Goal: Book appointment/travel/reservation

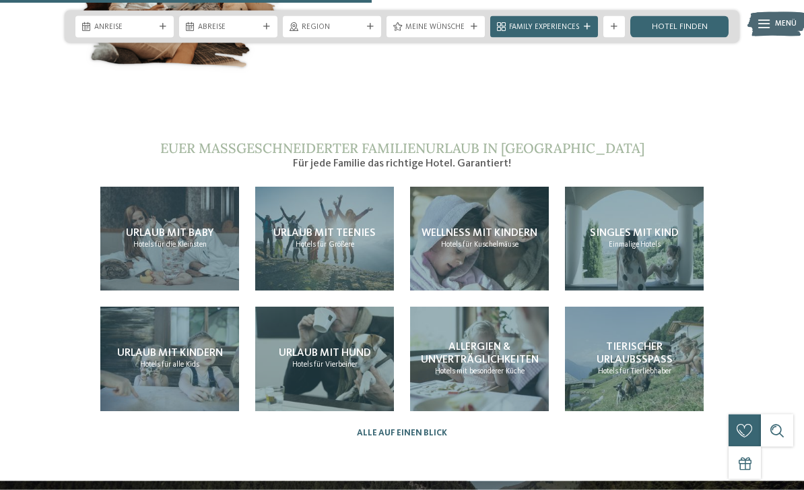
scroll to position [2251, 0]
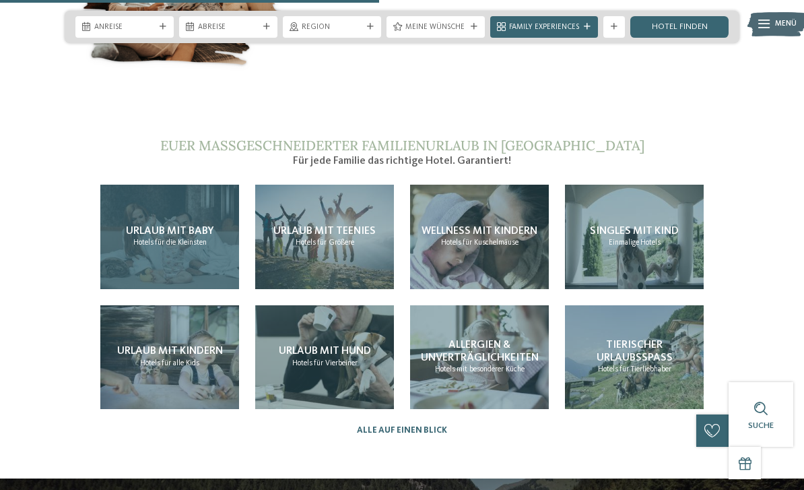
click at [143, 227] on span "Urlaub mit Baby" at bounding box center [170, 231] width 88 height 11
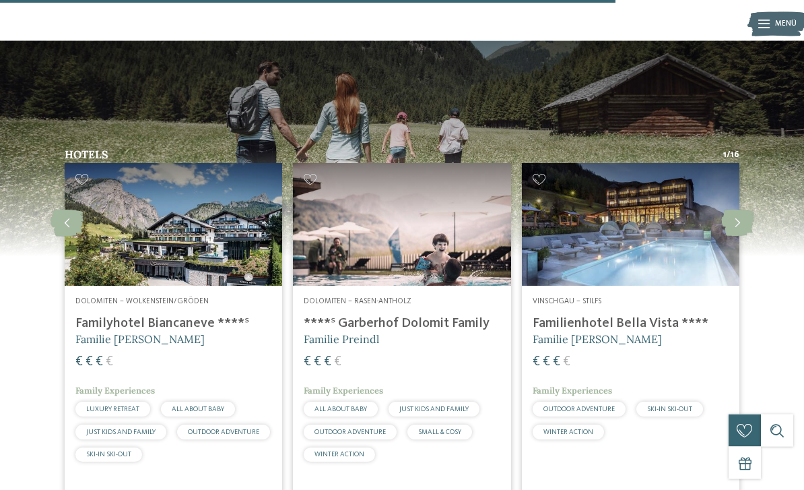
scroll to position [1733, 0]
click at [740, 210] on icon at bounding box center [737, 223] width 33 height 27
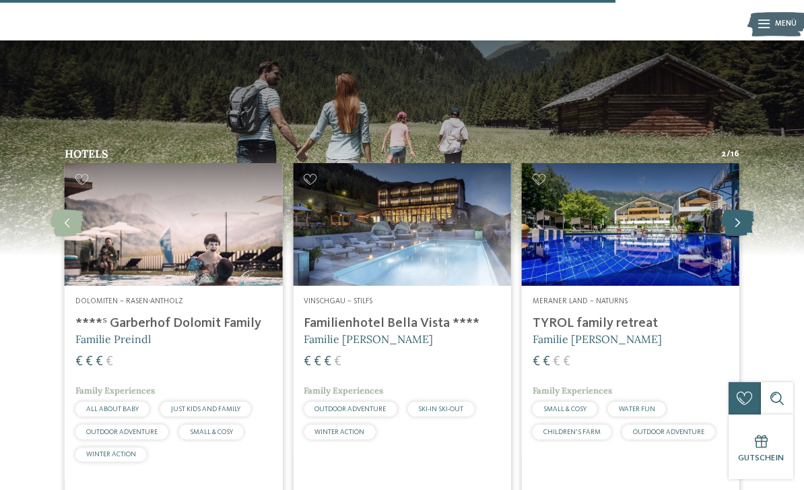
click at [740, 210] on icon at bounding box center [737, 223] width 33 height 27
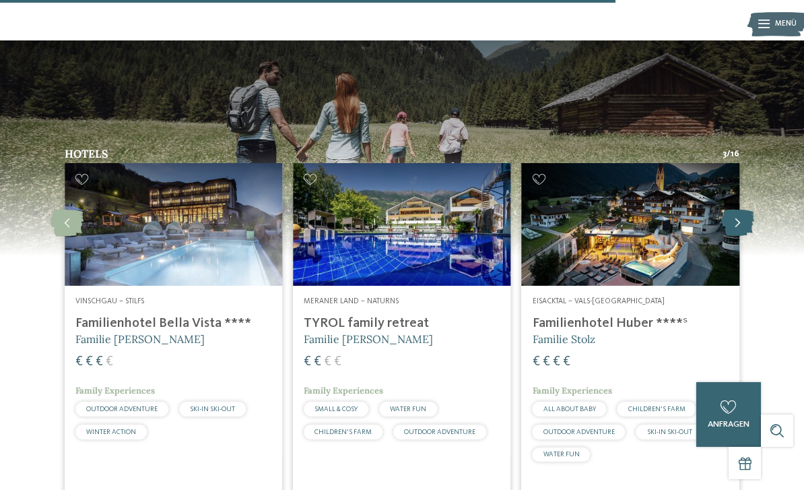
click at [745, 210] on icon at bounding box center [737, 223] width 33 height 27
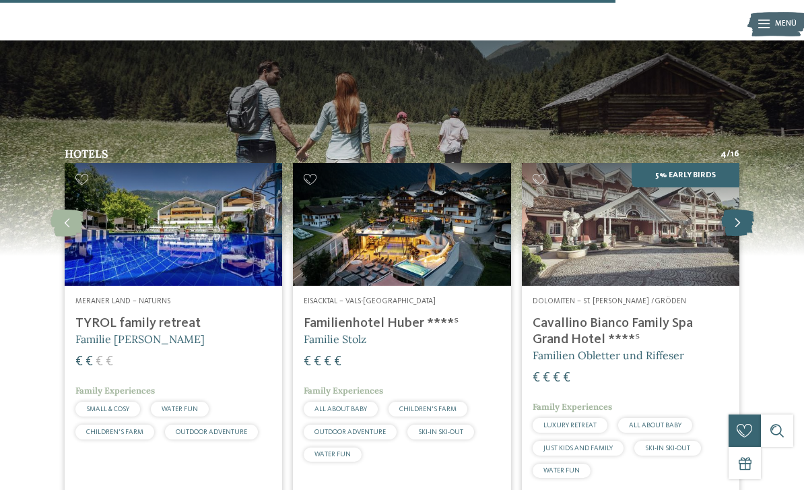
click at [748, 210] on icon at bounding box center [737, 223] width 33 height 27
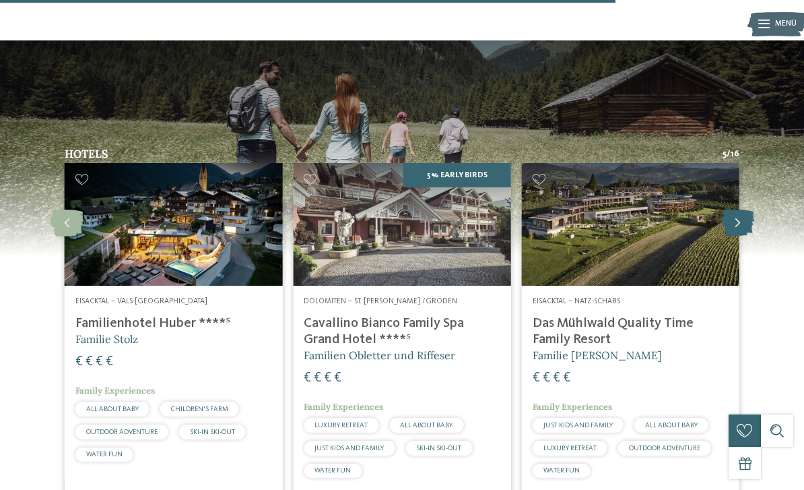
click at [742, 210] on icon at bounding box center [737, 223] width 33 height 27
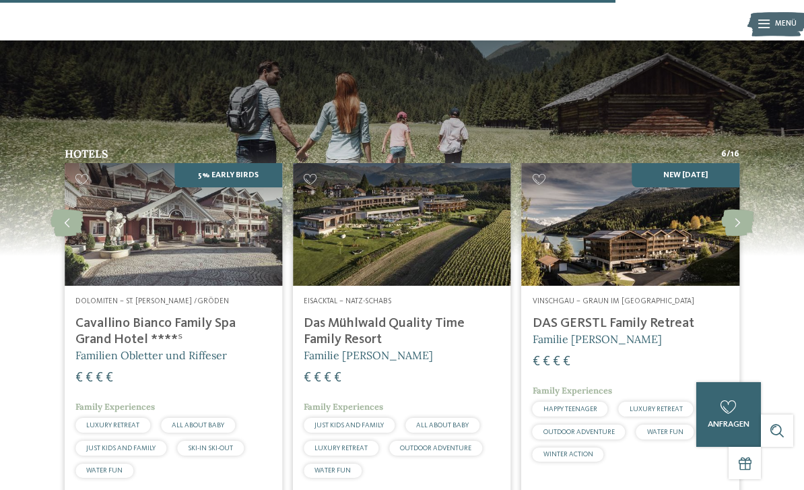
click at [672, 172] on img at bounding box center [631, 224] width 218 height 123
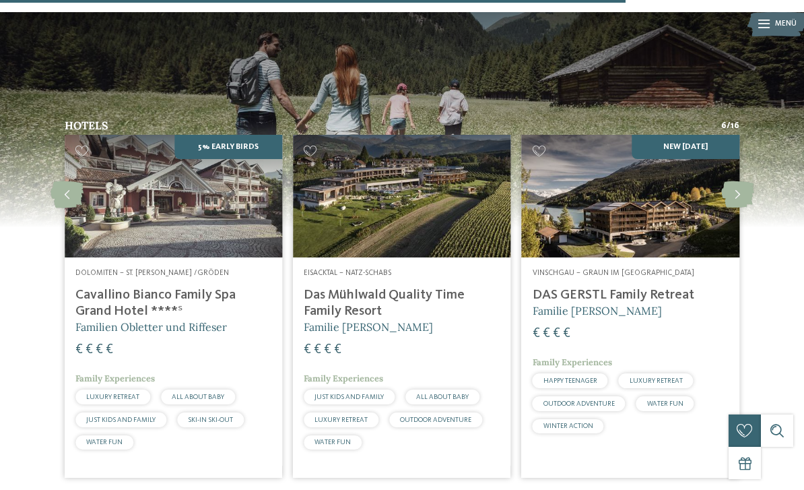
scroll to position [1762, 0]
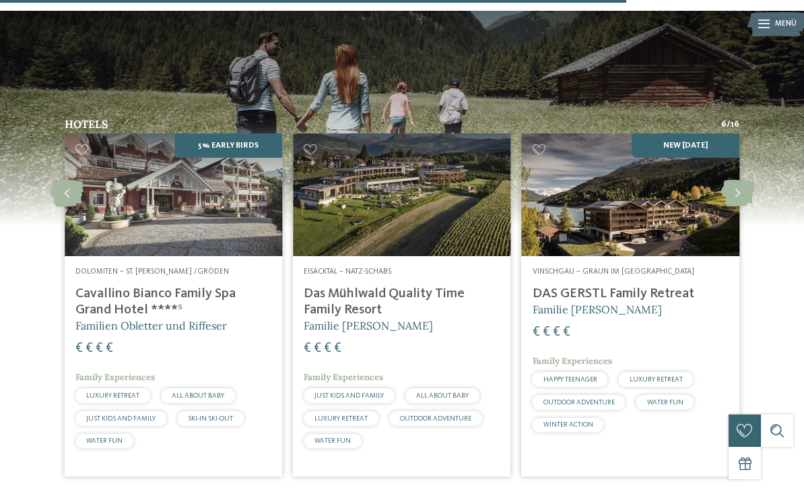
click at [416, 144] on img at bounding box center [402, 194] width 218 height 123
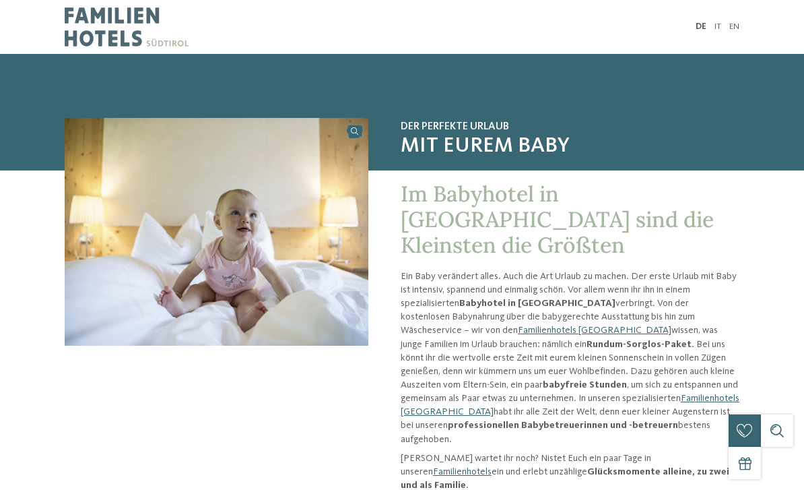
scroll to position [1650, 0]
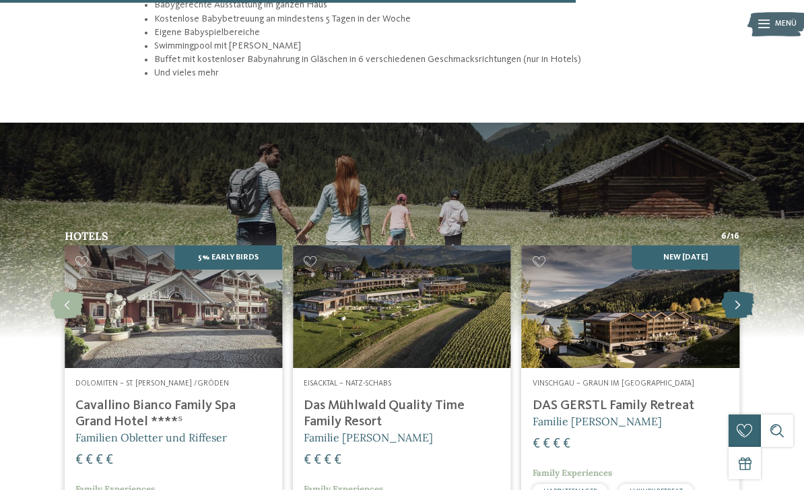
click at [732, 292] on icon at bounding box center [737, 305] width 33 height 27
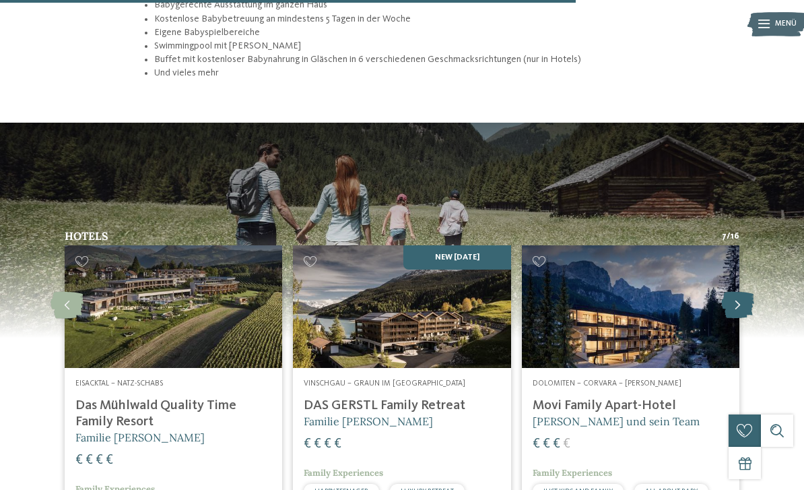
click at [752, 292] on icon at bounding box center [737, 305] width 33 height 27
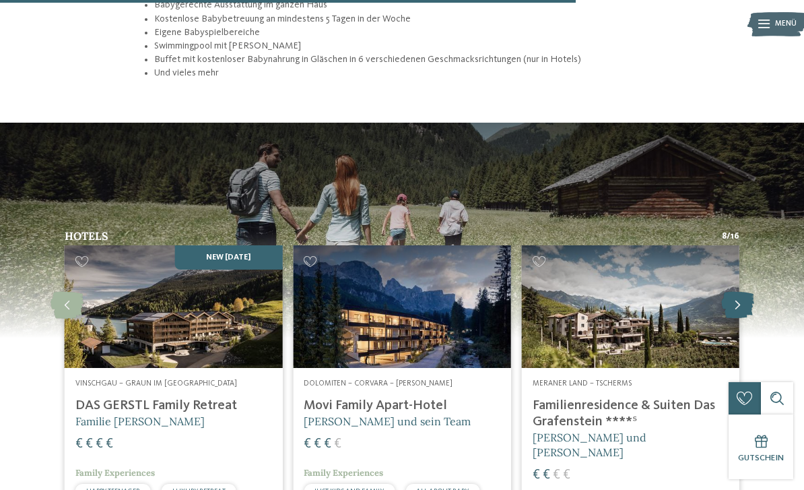
click at [754, 292] on icon at bounding box center [737, 305] width 33 height 27
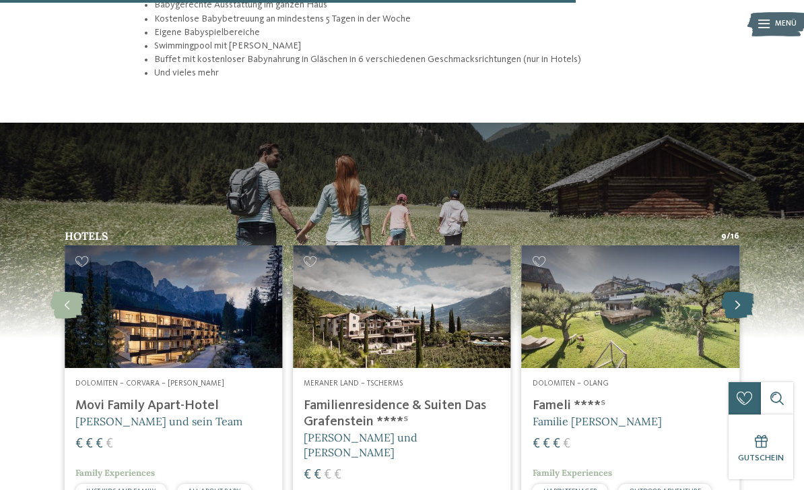
click at [752, 292] on icon at bounding box center [737, 305] width 33 height 27
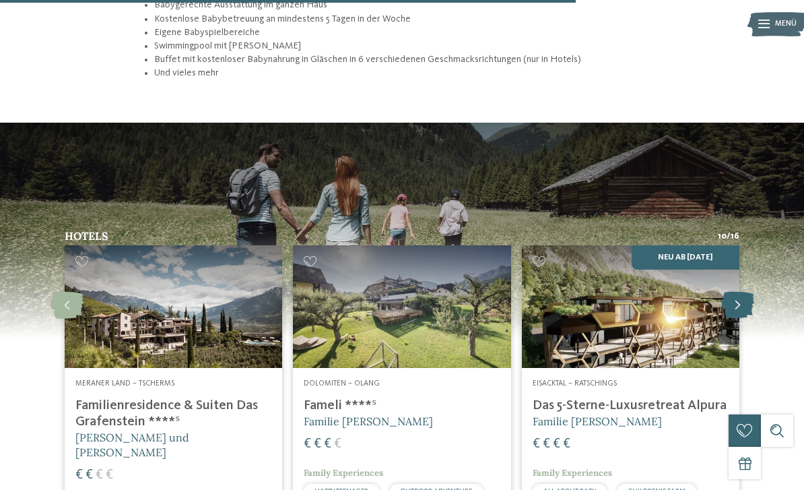
click at [753, 292] on icon at bounding box center [737, 305] width 33 height 27
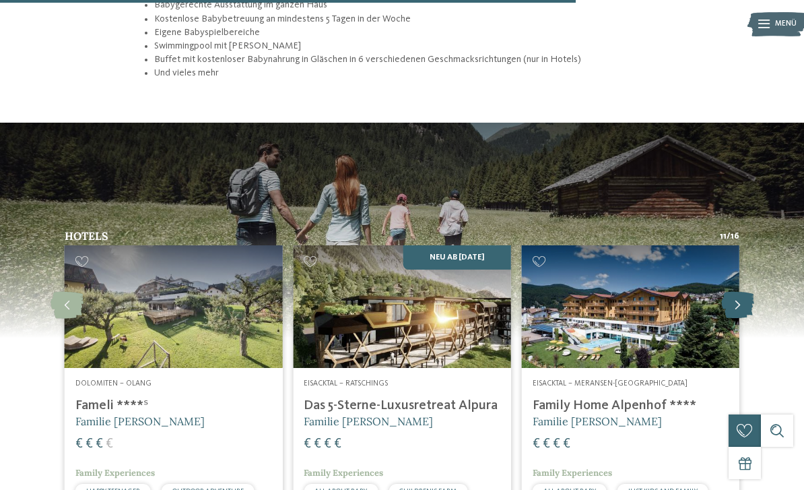
click at [747, 292] on icon at bounding box center [737, 305] width 33 height 27
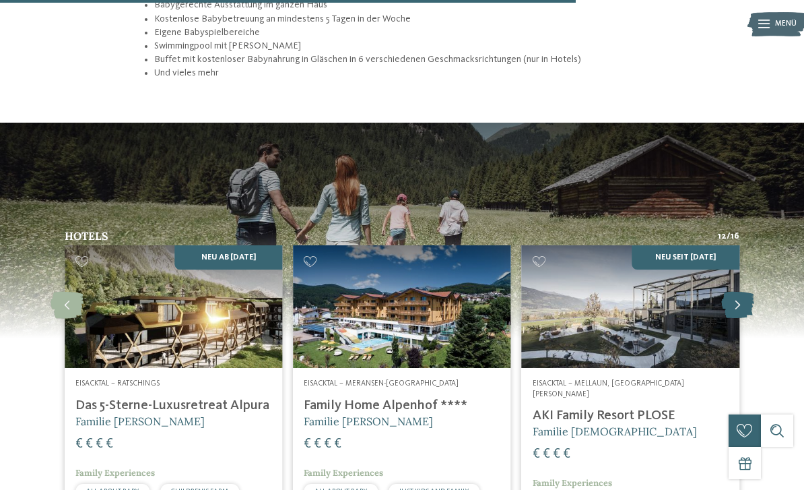
click at [753, 292] on icon at bounding box center [737, 305] width 33 height 27
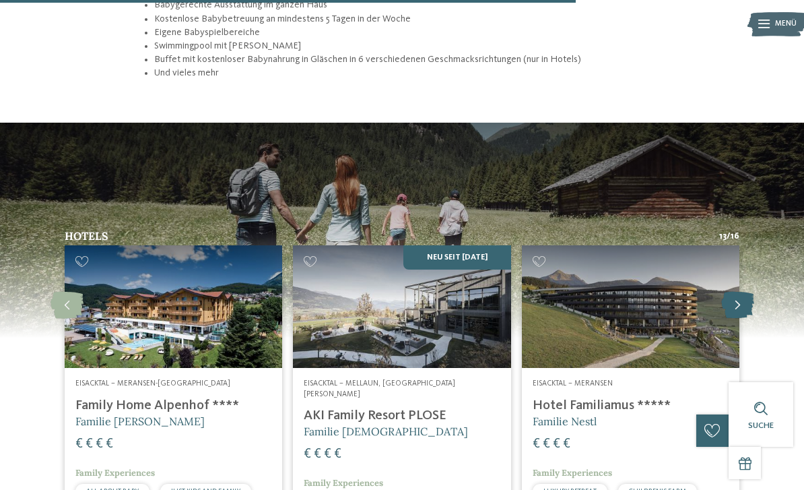
click at [749, 292] on icon at bounding box center [737, 305] width 33 height 27
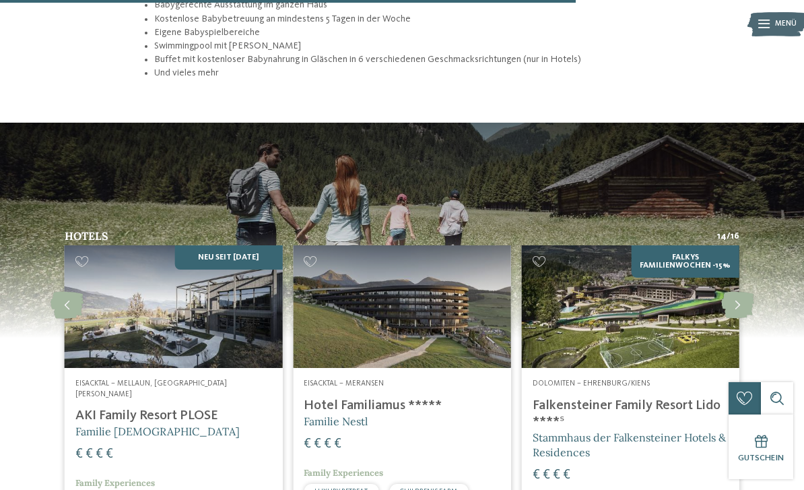
click at [762, 245] on div "Hotels 14 / 16 slide 17 to 19 of 16 NEU seit November 2024" at bounding box center [402, 422] width 804 height 385
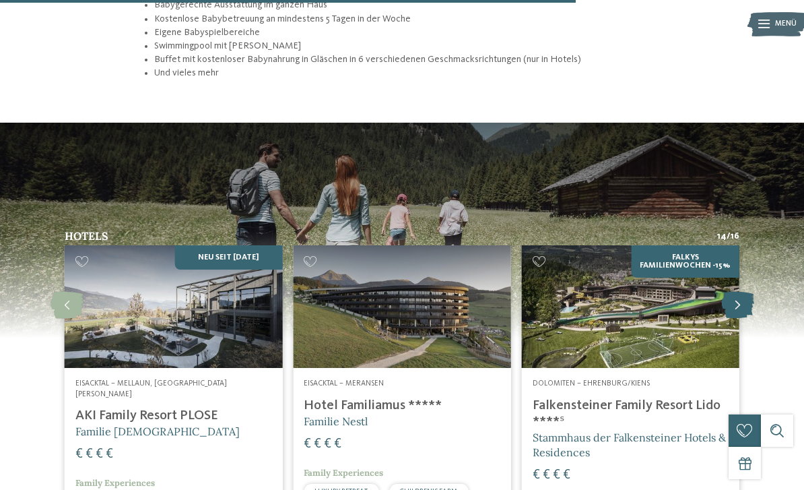
click at [754, 292] on icon at bounding box center [737, 305] width 33 height 27
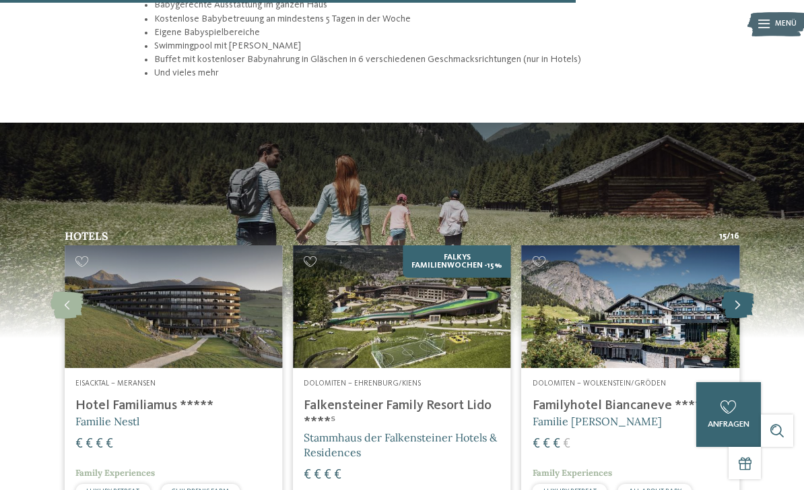
click at [754, 292] on icon at bounding box center [737, 305] width 33 height 27
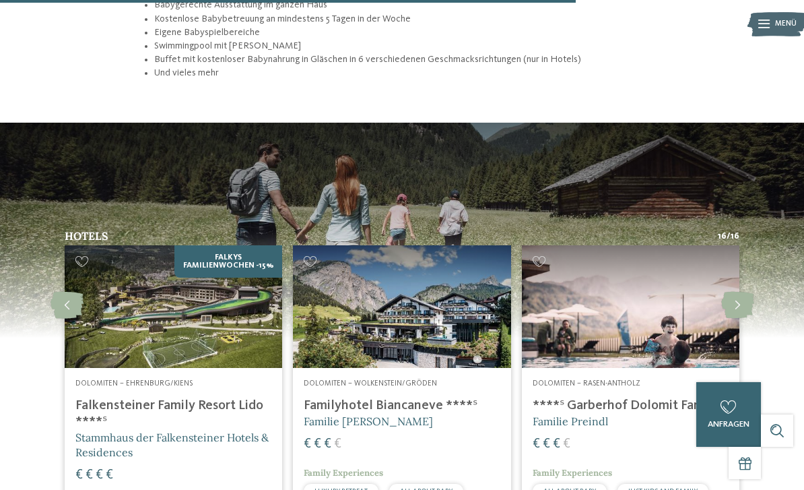
click at [761, 241] on div "Hotels 16 / 16 slide 19 to 21 of 16 NEU seit November 2024" at bounding box center [402, 422] width 804 height 385
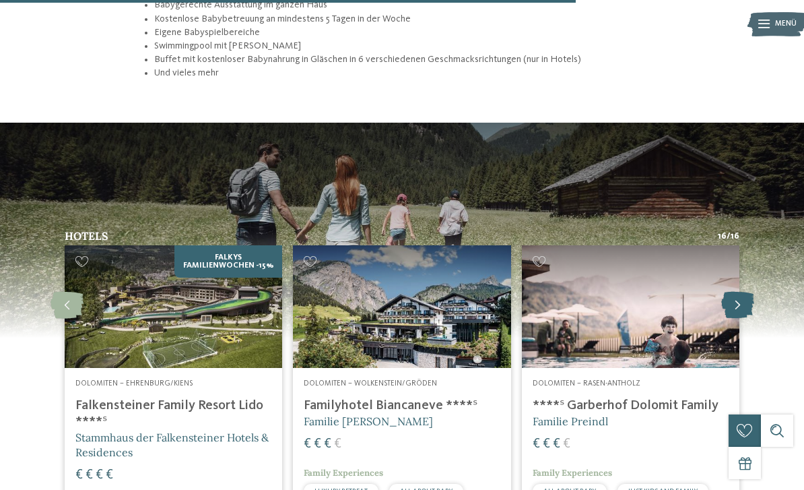
click at [751, 292] on icon at bounding box center [737, 305] width 33 height 27
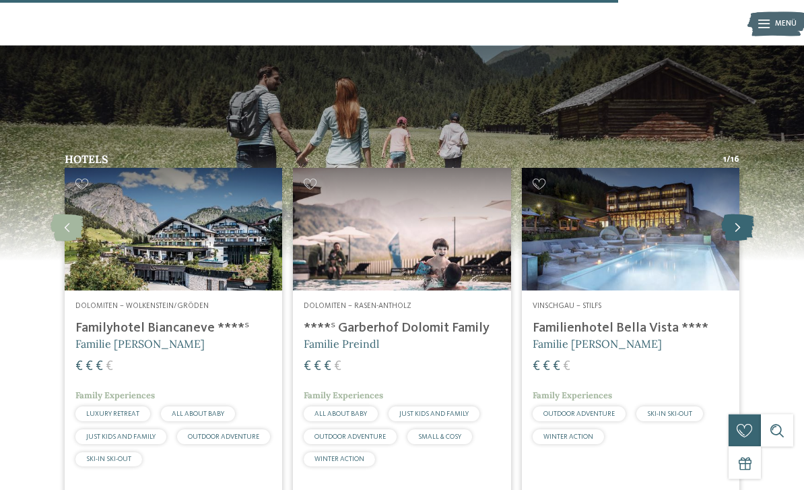
scroll to position [1719, 0]
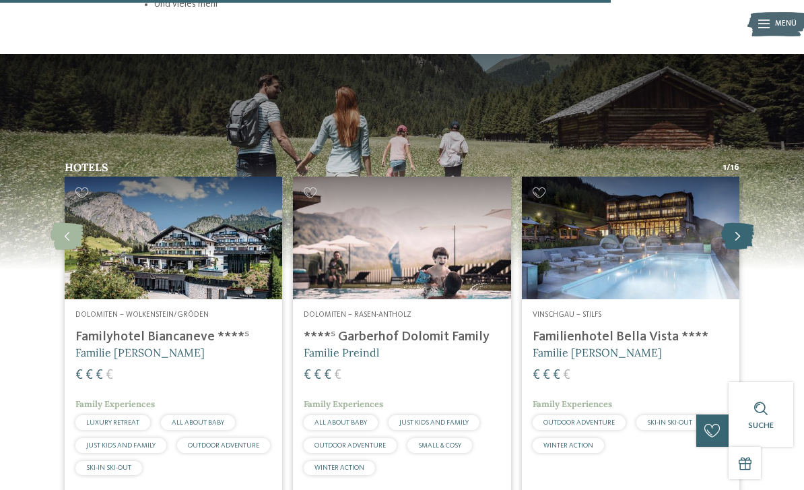
click at [740, 223] on icon at bounding box center [737, 236] width 33 height 27
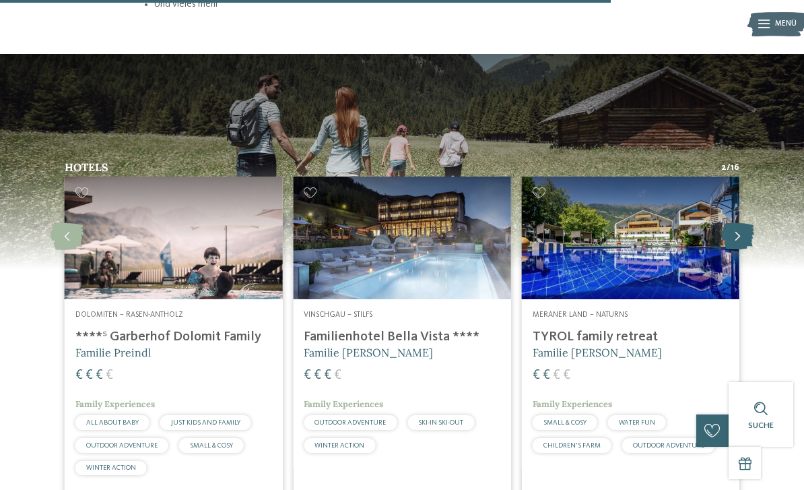
click at [748, 223] on icon at bounding box center [737, 236] width 33 height 27
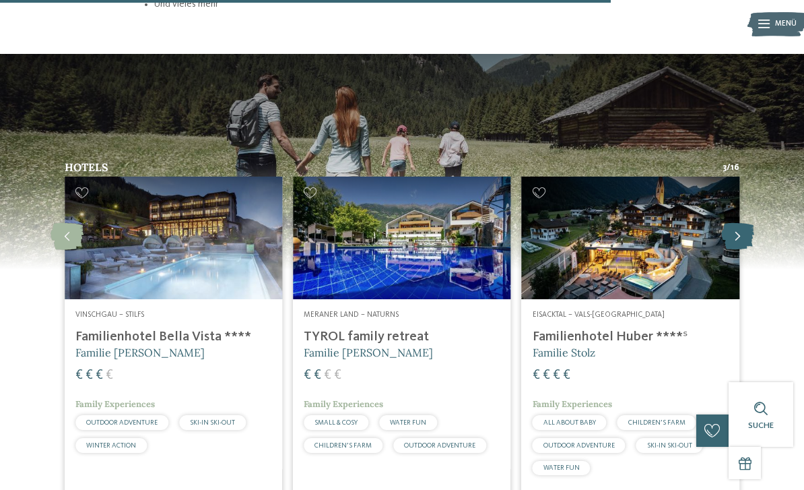
click at [751, 223] on icon at bounding box center [737, 236] width 33 height 27
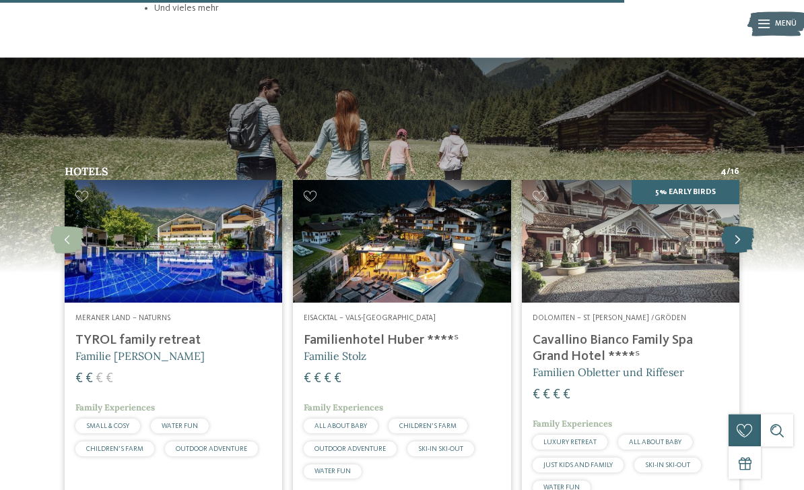
scroll to position [1706, 0]
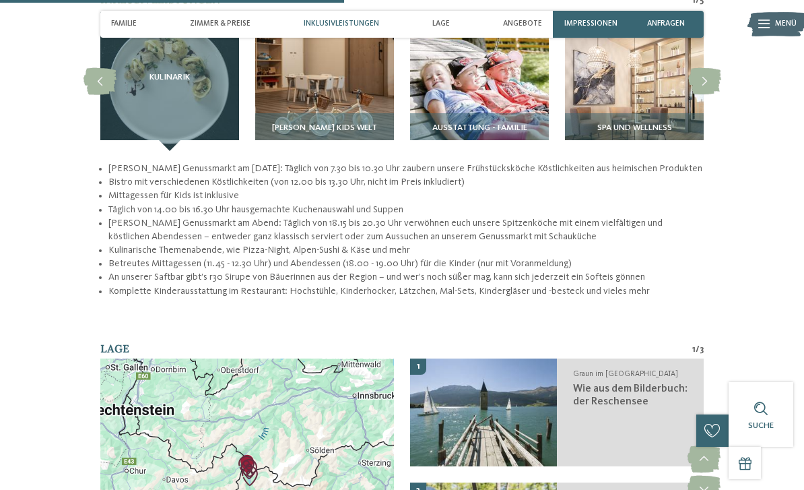
scroll to position [1545, 0]
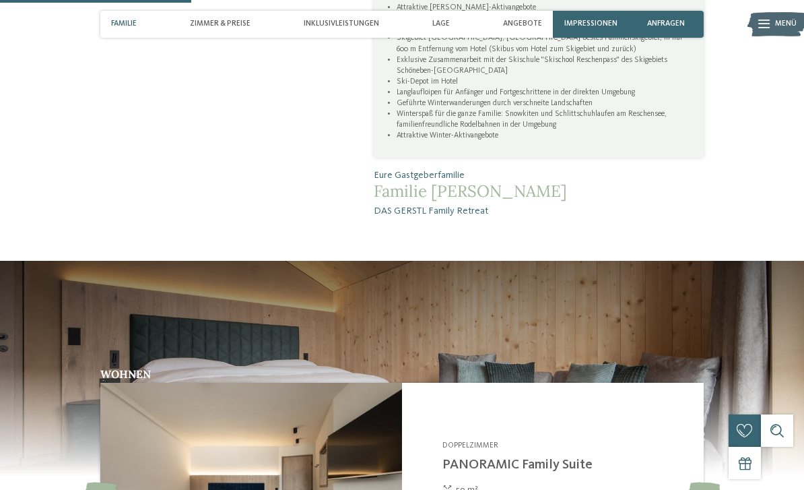
click at [121, 34] on div "Familie" at bounding box center [124, 24] width 36 height 27
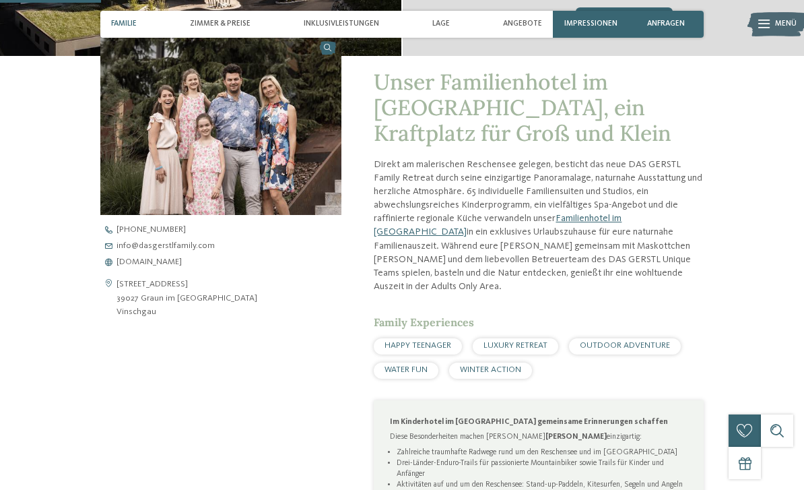
scroll to position [325, 0]
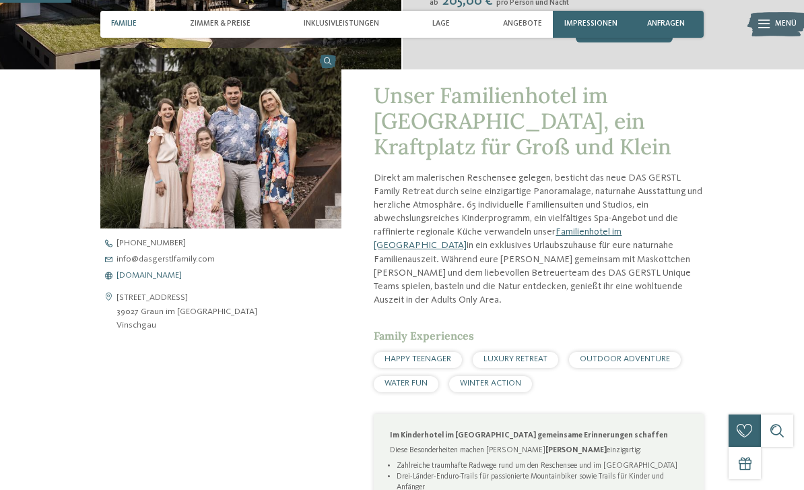
click at [141, 279] on span "www.dasgerstlfamily.com" at bounding box center [149, 275] width 65 height 9
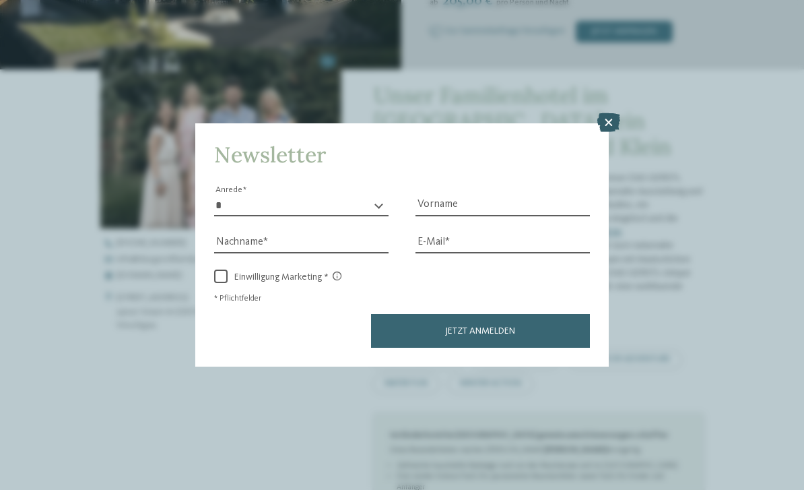
click at [609, 113] on icon at bounding box center [609, 122] width 23 height 19
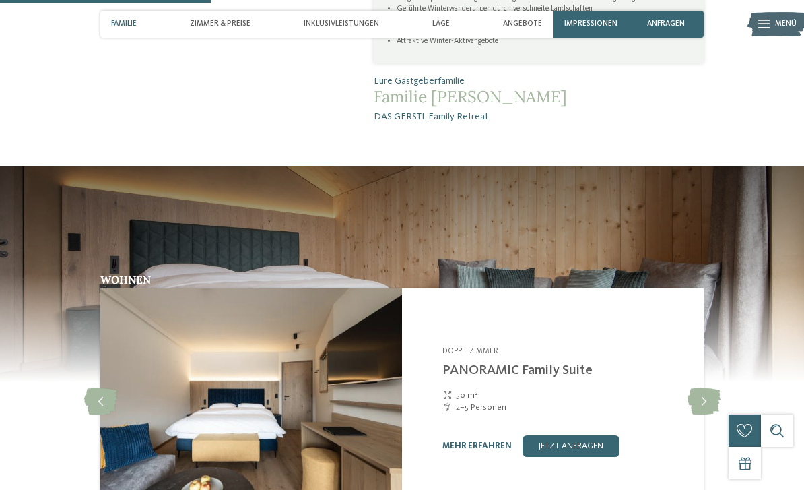
scroll to position [955, 0]
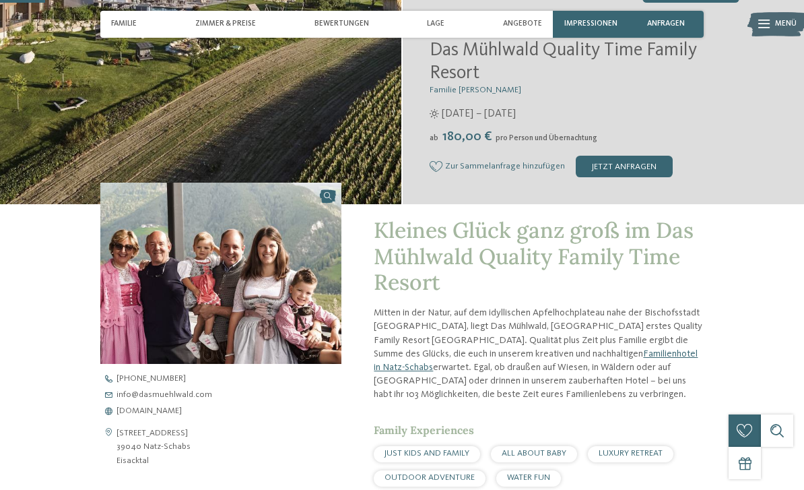
scroll to position [227, 0]
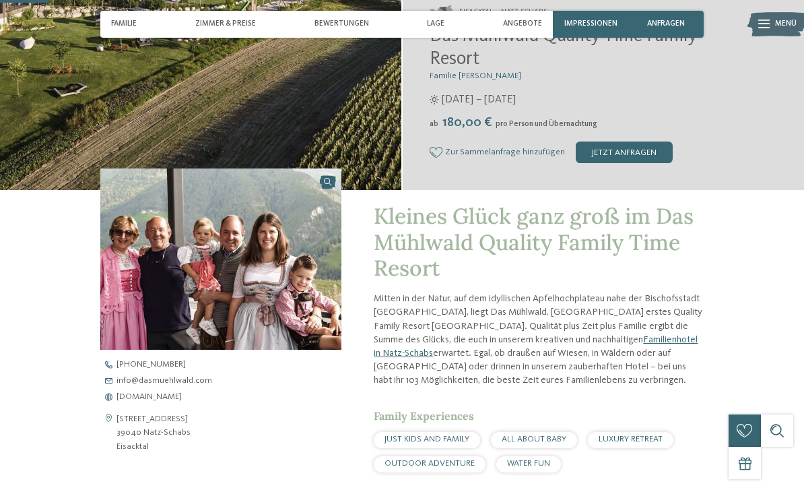
click at [191, 413] on div "[STREET_ADDRESS] 39040 Natz-Schabs [GEOGRAPHIC_DATA]" at bounding box center [220, 432] width 241 height 41
click at [182, 397] on span "www.dasmuehlwald.com" at bounding box center [149, 397] width 65 height 9
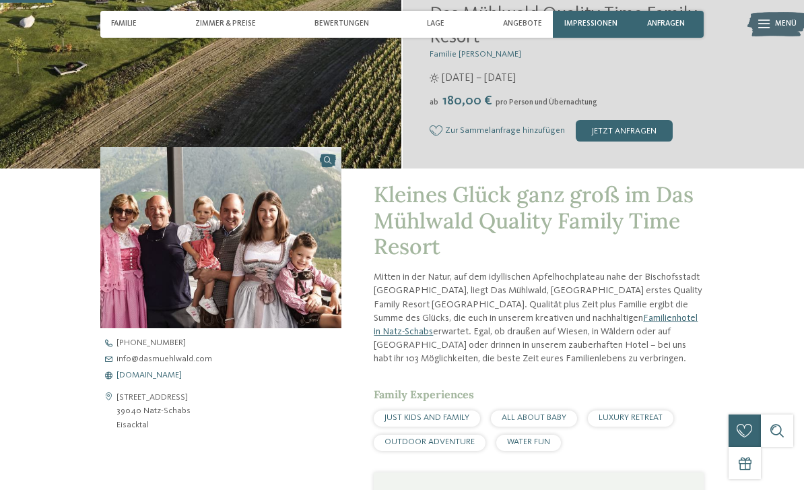
scroll to position [0, 0]
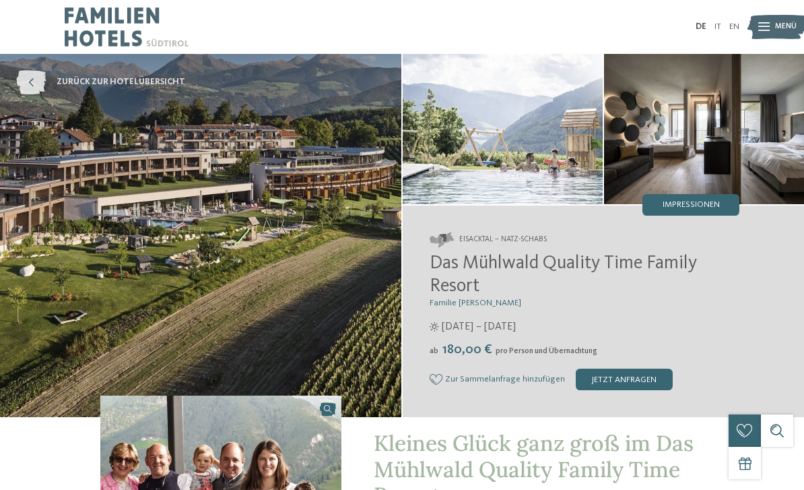
click at [61, 84] on span "zurück zur Hotelübersicht" at bounding box center [121, 82] width 129 height 12
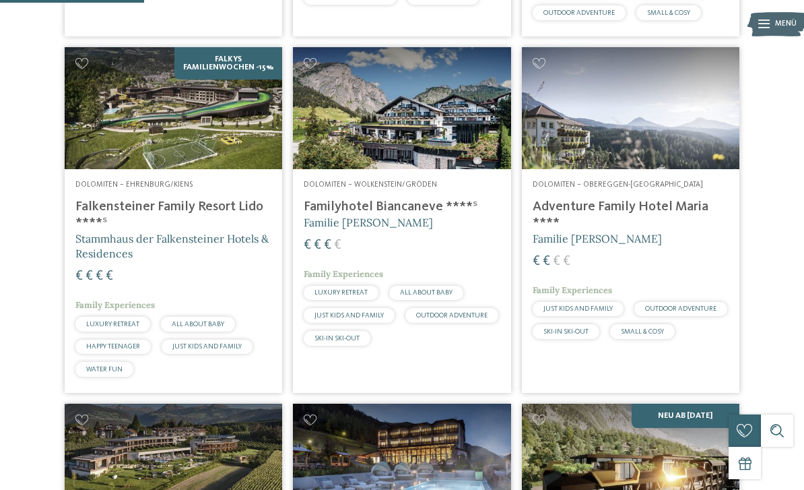
scroll to position [608, 0]
click at [231, 150] on img at bounding box center [174, 109] width 218 height 123
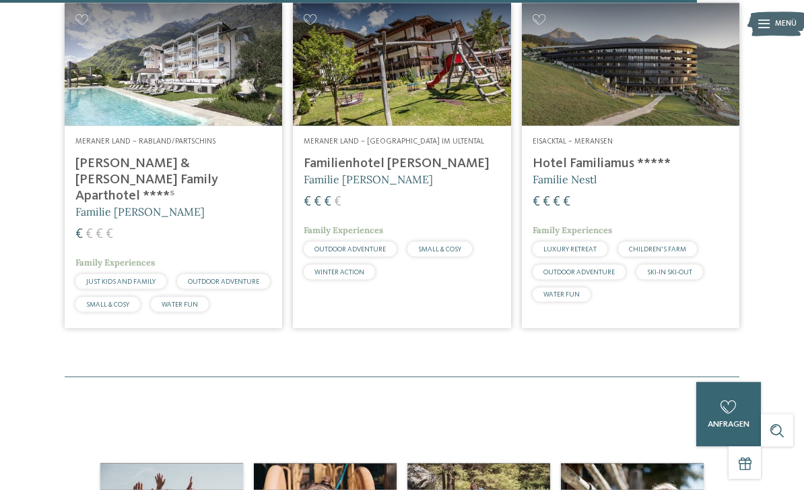
scroll to position [2998, 0]
